Goal: Find specific page/section: Find specific page/section

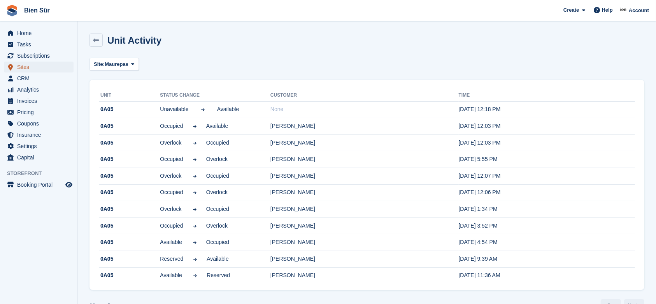
click at [23, 65] on span "Sites" at bounding box center [40, 66] width 47 height 11
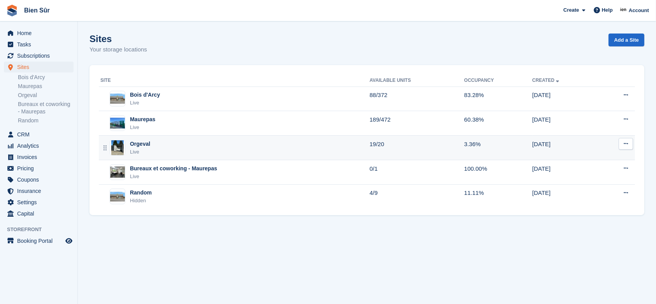
click at [193, 153] on div "Orgeval Live" at bounding box center [234, 148] width 269 height 16
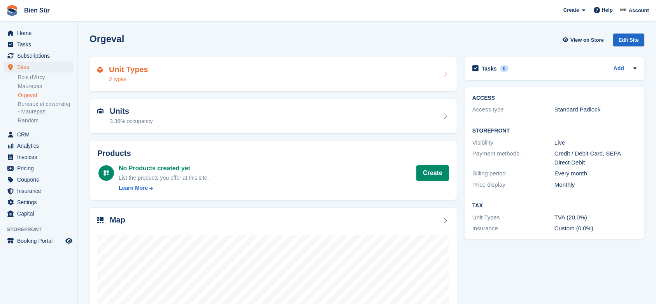
click at [369, 76] on div "Unit Types 2 types" at bounding box center [273, 74] width 352 height 19
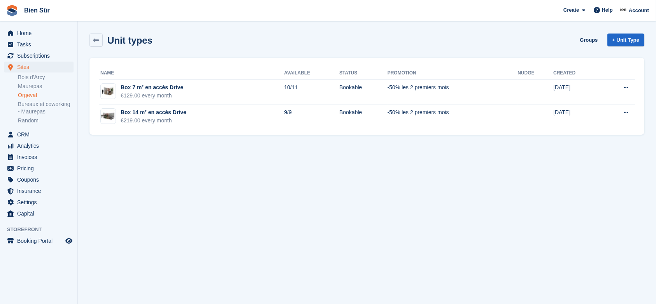
click at [449, 173] on section "Unit types Groups + Unit Type Name Available Status Promotion Nudge Created Box…" at bounding box center [367, 152] width 578 height 304
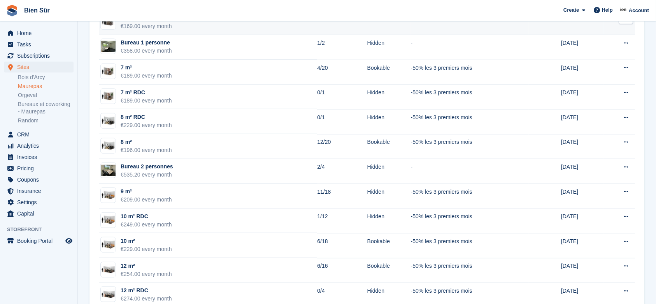
scroll to position [571, 0]
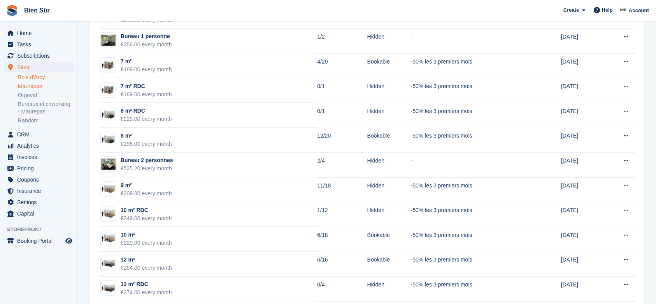
click at [39, 81] on link "Bois d'Arcy" at bounding box center [46, 77] width 56 height 7
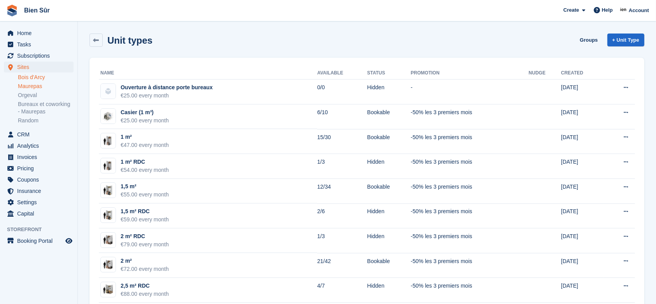
click at [39, 79] on link "Bois d'Arcy" at bounding box center [46, 77] width 56 height 7
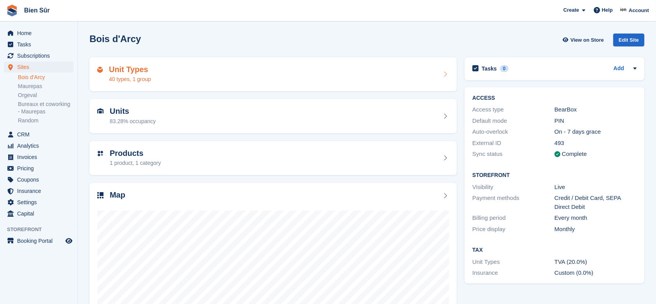
click at [245, 80] on div "Unit Types 40 types, 1 group" at bounding box center [273, 74] width 352 height 19
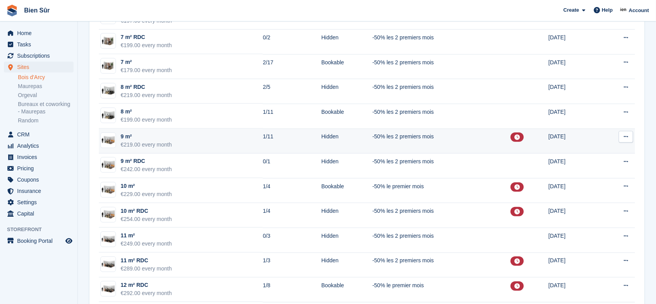
scroll to position [571, 0]
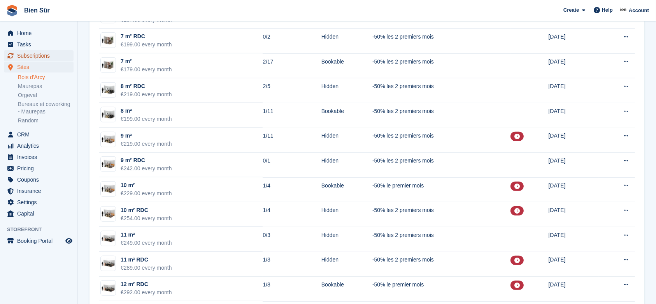
click at [23, 53] on span "Subscriptions" at bounding box center [40, 55] width 47 height 11
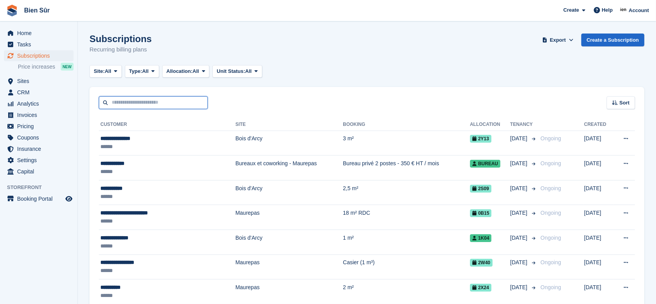
click at [122, 106] on input "text" at bounding box center [153, 102] width 109 height 13
type input "****"
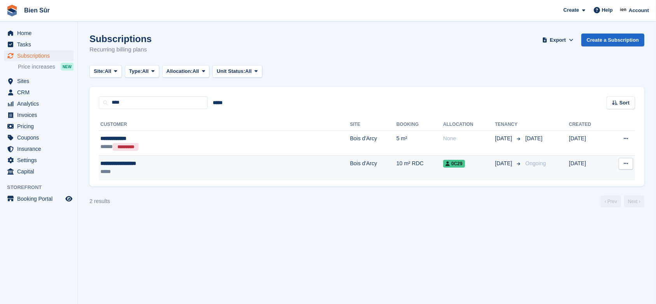
click at [179, 172] on div "*****" at bounding box center [172, 171] width 145 height 8
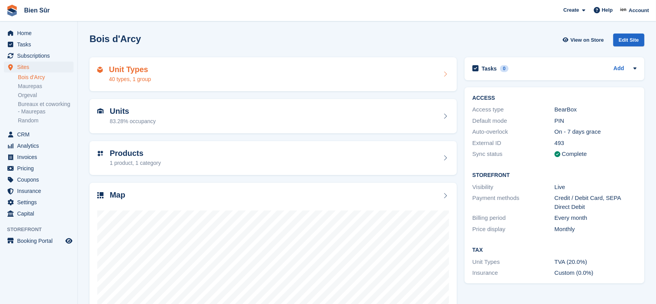
click at [212, 74] on div "Unit Types 40 types, 1 group" at bounding box center [273, 74] width 352 height 19
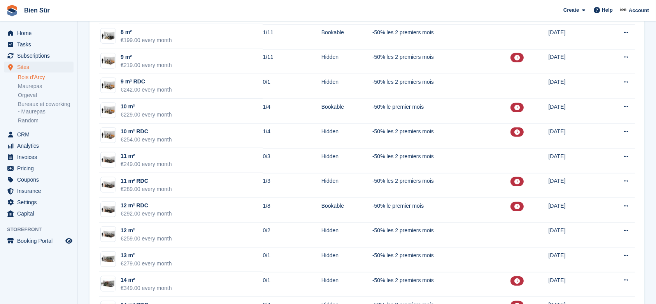
scroll to position [623, 0]
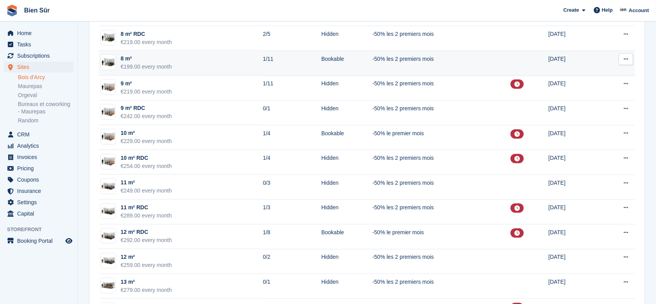
click at [240, 66] on td "8 m² €199.00 every month" at bounding box center [181, 63] width 164 height 25
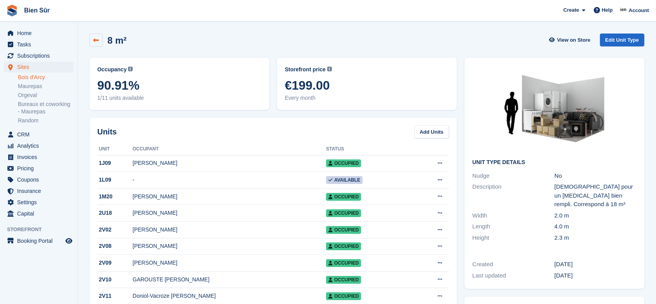
click at [97, 37] on icon at bounding box center [96, 40] width 6 height 6
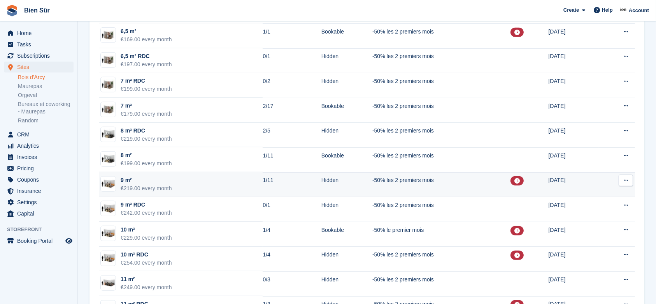
scroll to position [519, 0]
